Goal: Task Accomplishment & Management: Manage account settings

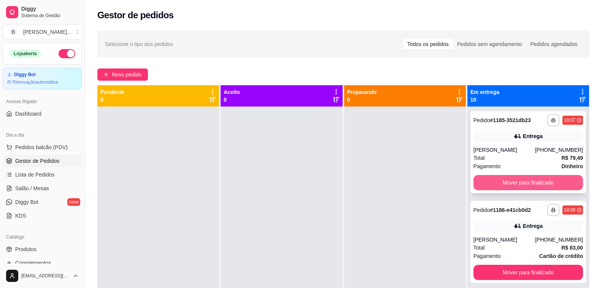
click at [488, 183] on button "Mover para finalizado" at bounding box center [527, 182] width 109 height 15
click at [488, 183] on button "Mover para finalizado" at bounding box center [528, 182] width 106 height 15
click at [488, 183] on button "Mover para finalizado" at bounding box center [527, 182] width 109 height 15
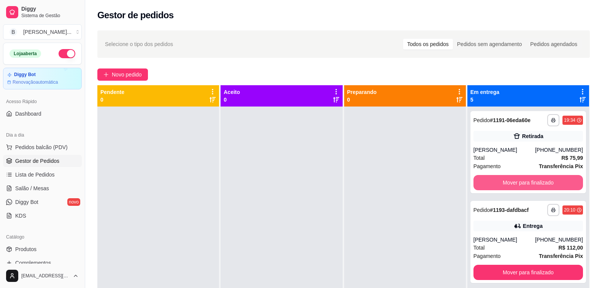
click at [488, 183] on button "Mover para finalizado" at bounding box center [527, 182] width 109 height 15
click at [488, 183] on button "Mover para finalizado" at bounding box center [528, 182] width 106 height 15
click at [488, 183] on button "Mover para finalizado" at bounding box center [527, 182] width 109 height 15
click at [488, 183] on button "Mover para finalizado" at bounding box center [528, 182] width 106 height 15
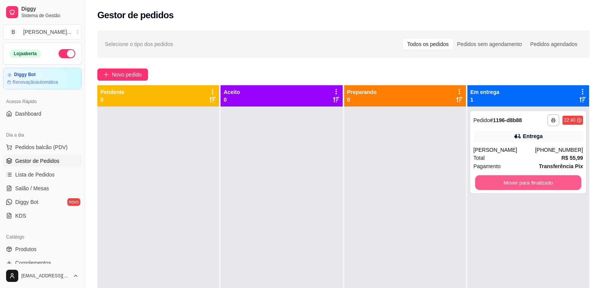
click at [488, 183] on button "Mover para finalizado" at bounding box center [528, 182] width 106 height 15
